Goal: Find specific fact: Find specific fact

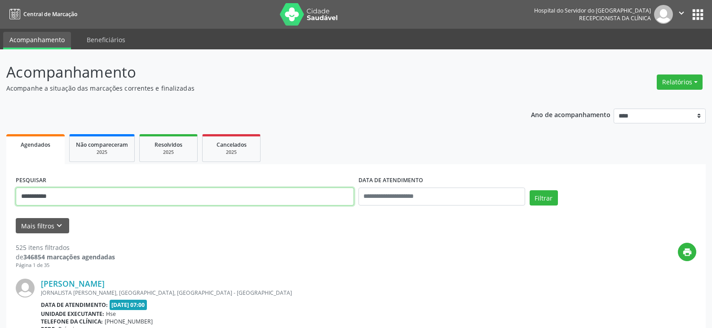
click at [529, 190] on button "Filtrar" at bounding box center [543, 197] width 28 height 15
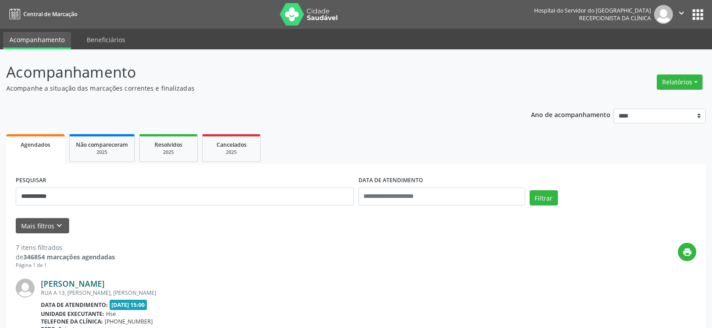
click at [105, 280] on link "[PERSON_NAME]" at bounding box center [73, 284] width 64 height 10
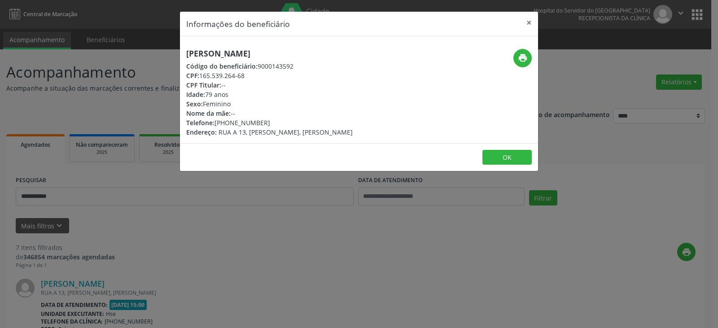
drag, startPoint x: 311, startPoint y: 46, endPoint x: 176, endPoint y: 50, distance: 135.2
click at [176, 50] on div "Informações do beneficiário × [PERSON_NAME] Código do beneficiário: 9000143592 …" at bounding box center [359, 164] width 718 height 328
copy h5 "[PERSON_NAME]"
click at [521, 55] on icon "print" at bounding box center [523, 58] width 10 height 10
drag, startPoint x: 252, startPoint y: 74, endPoint x: 200, endPoint y: 74, distance: 51.6
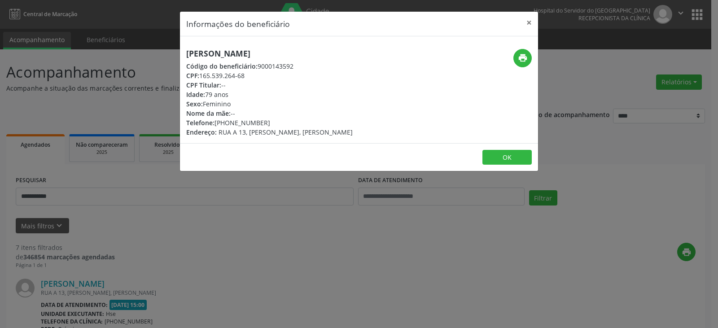
click at [200, 74] on div "CPF: 165.539.264-68" at bounding box center [269, 75] width 167 height 9
copy div "165.539.264-68"
drag, startPoint x: 267, startPoint y: 121, endPoint x: 229, endPoint y: 121, distance: 37.7
click at [229, 121] on div "Telefone: [PHONE_NUMBER]" at bounding box center [269, 122] width 167 height 9
copy div "98751-2336"
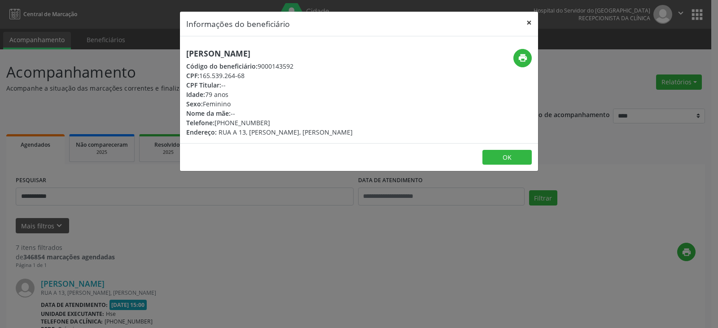
click at [521, 23] on button "×" at bounding box center [529, 23] width 18 height 22
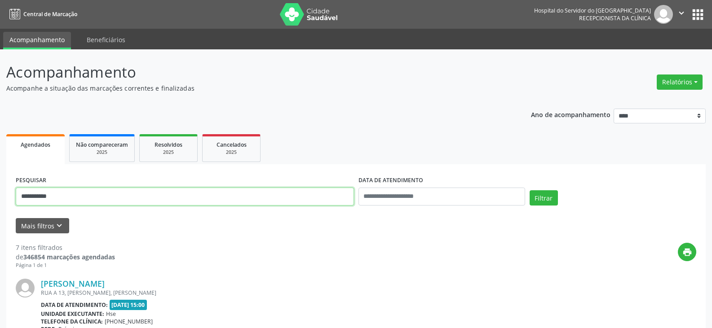
drag, startPoint x: 99, startPoint y: 193, endPoint x: 53, endPoint y: 188, distance: 46.1
click at [53, 188] on input "**********" at bounding box center [185, 197] width 338 height 18
type input "*"
